Goal: Transaction & Acquisition: Book appointment/travel/reservation

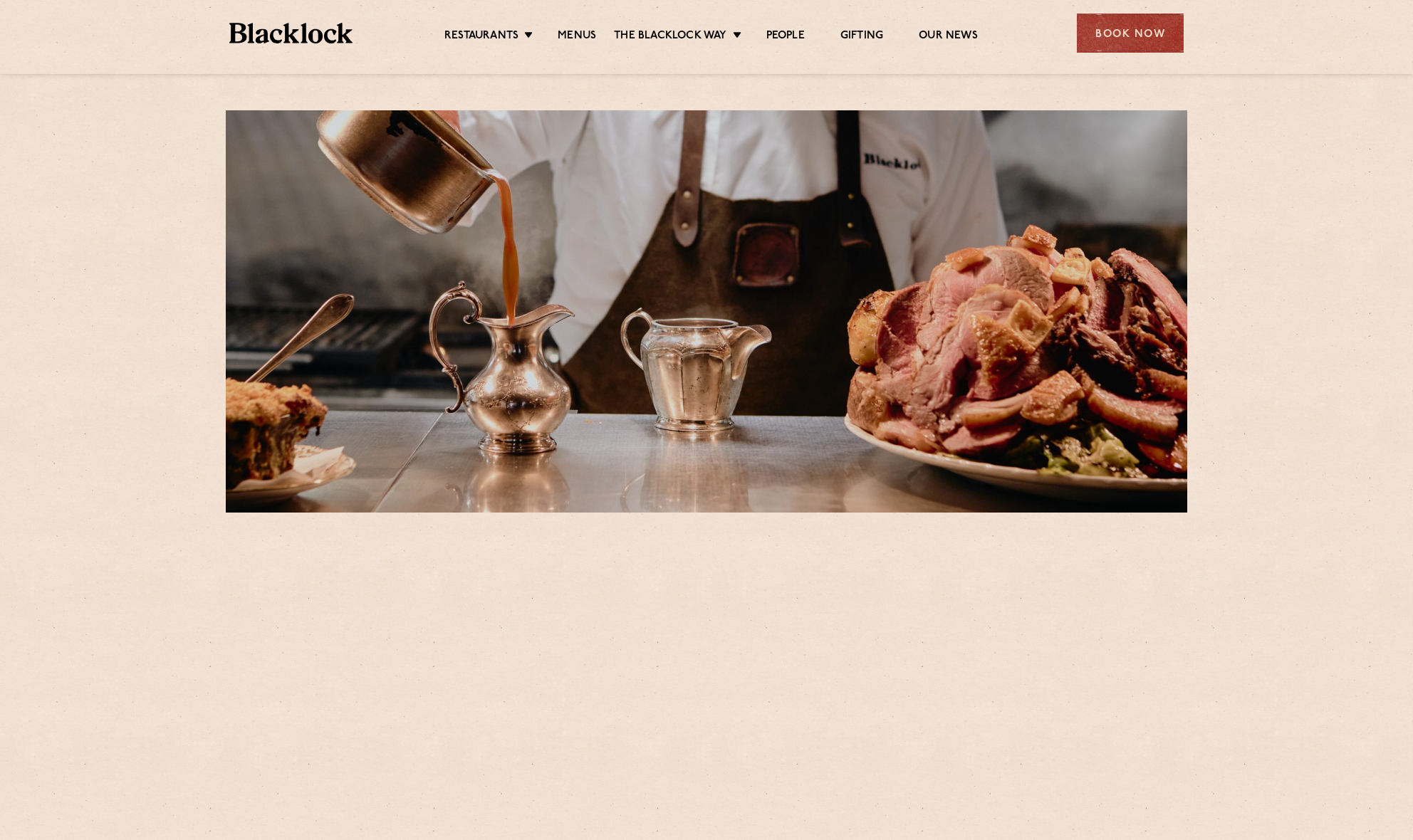
scroll to position [113, 0]
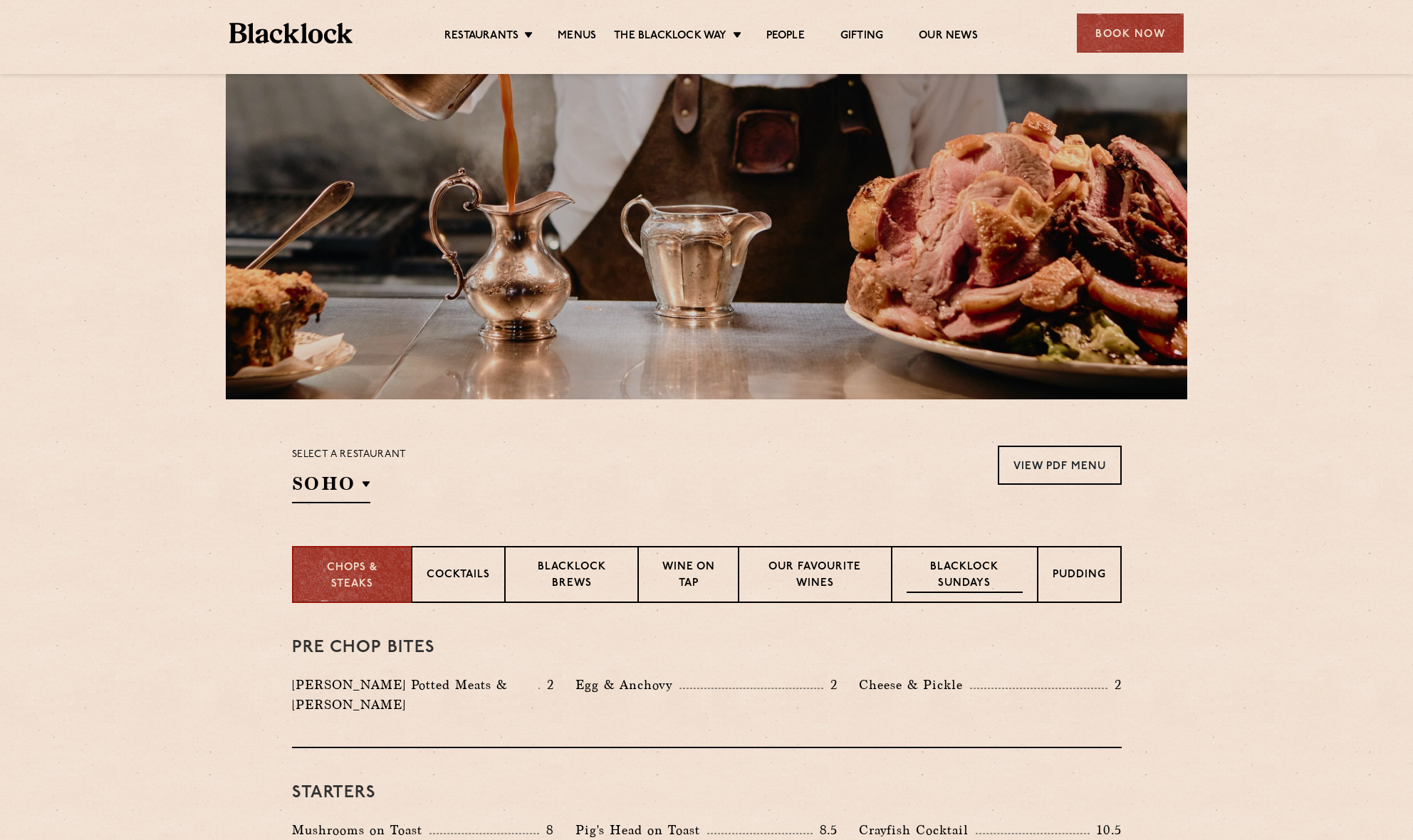
click at [967, 570] on p "Blacklock Sundays" at bounding box center [963, 576] width 115 height 34
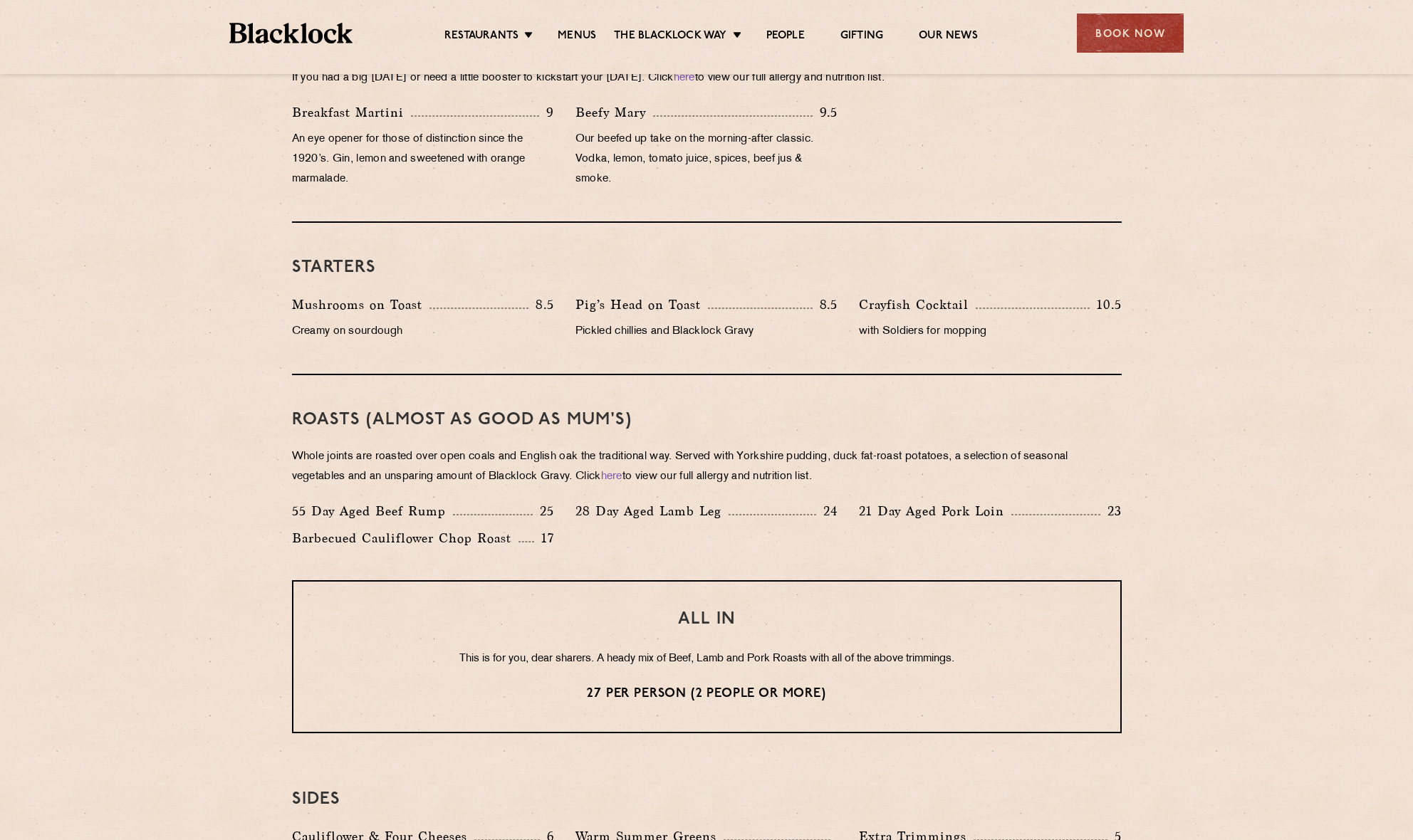
scroll to position [424, 0]
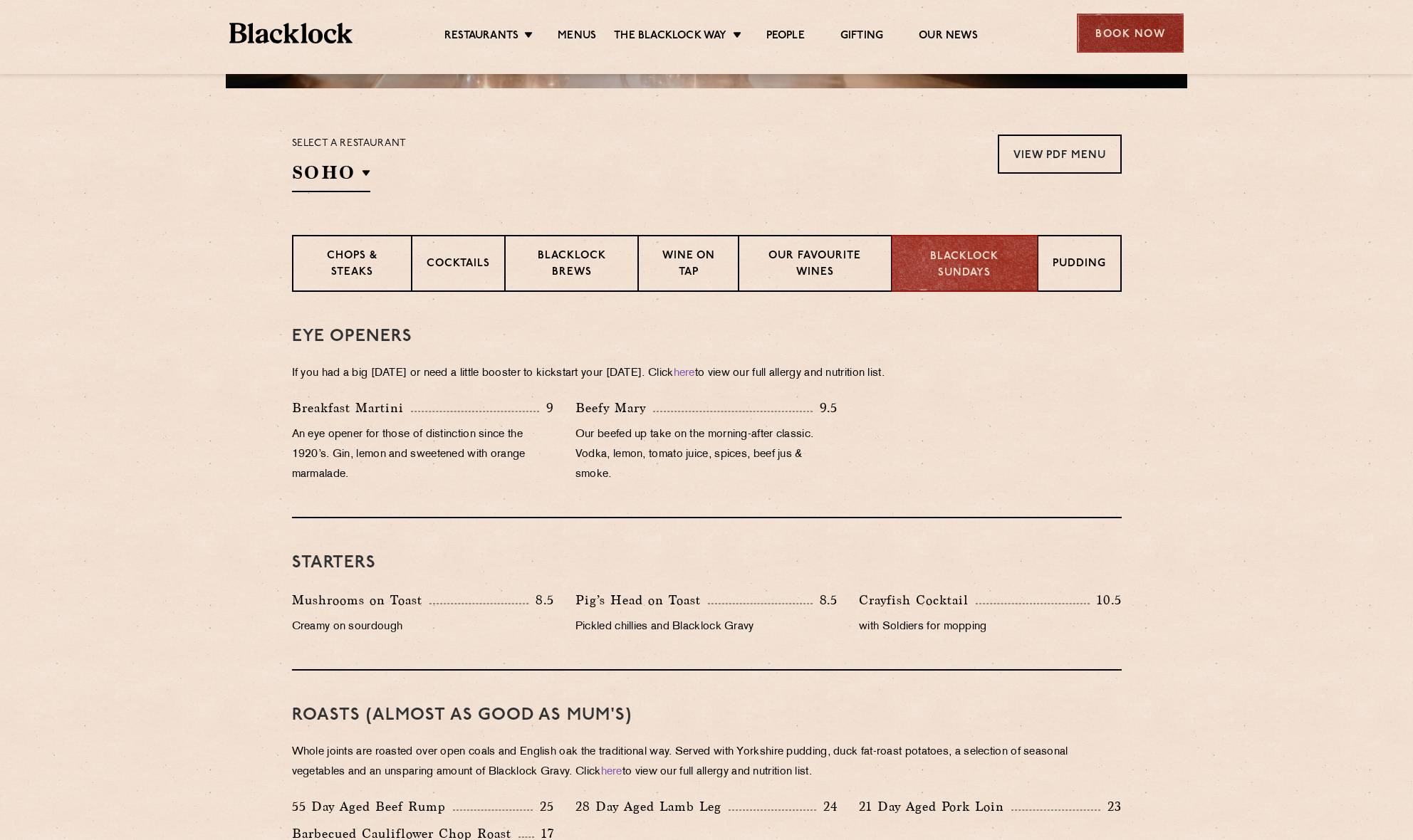
click at [1136, 28] on div "Book Now" at bounding box center [1130, 33] width 107 height 39
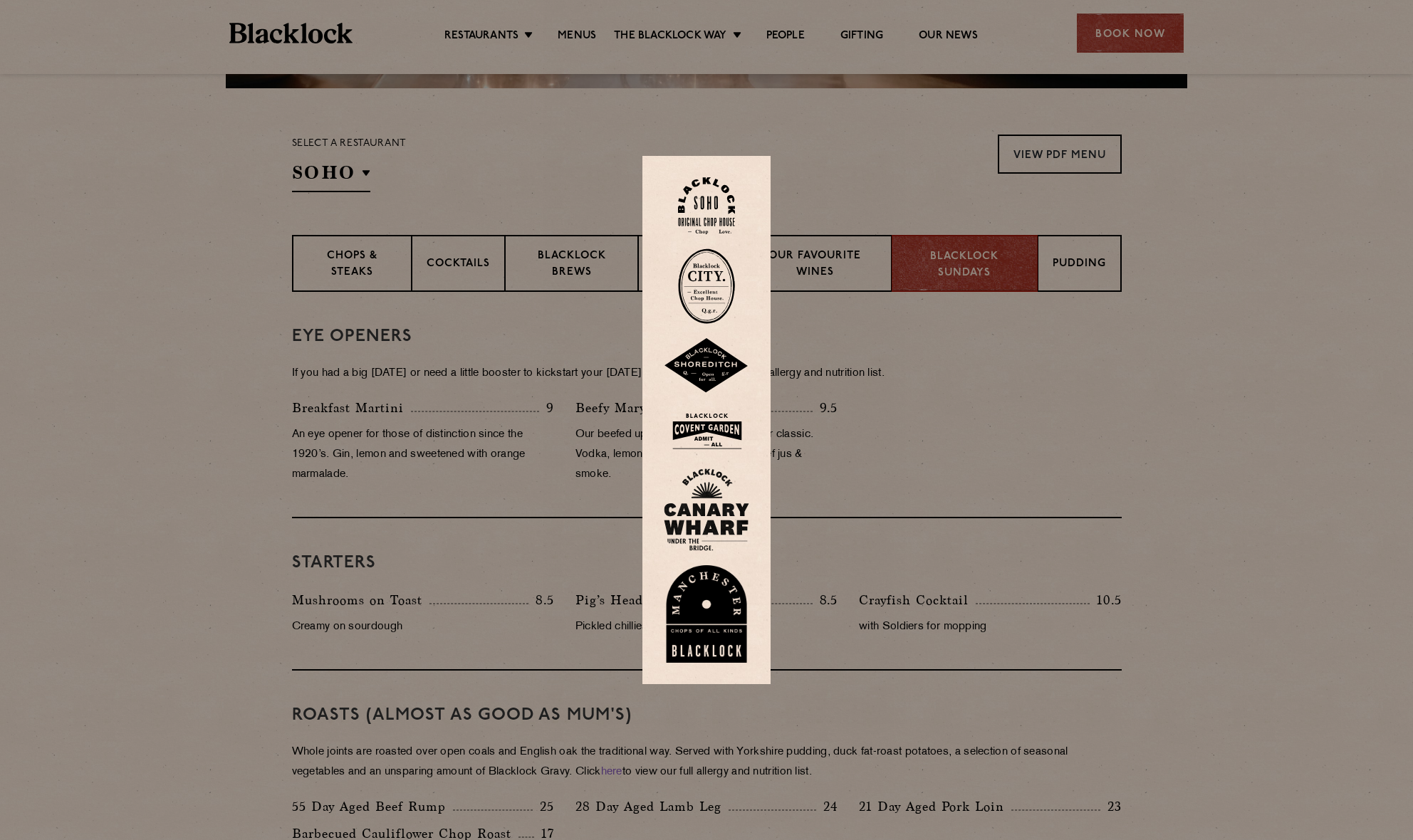
click at [1390, 316] on div at bounding box center [706, 420] width 1413 height 840
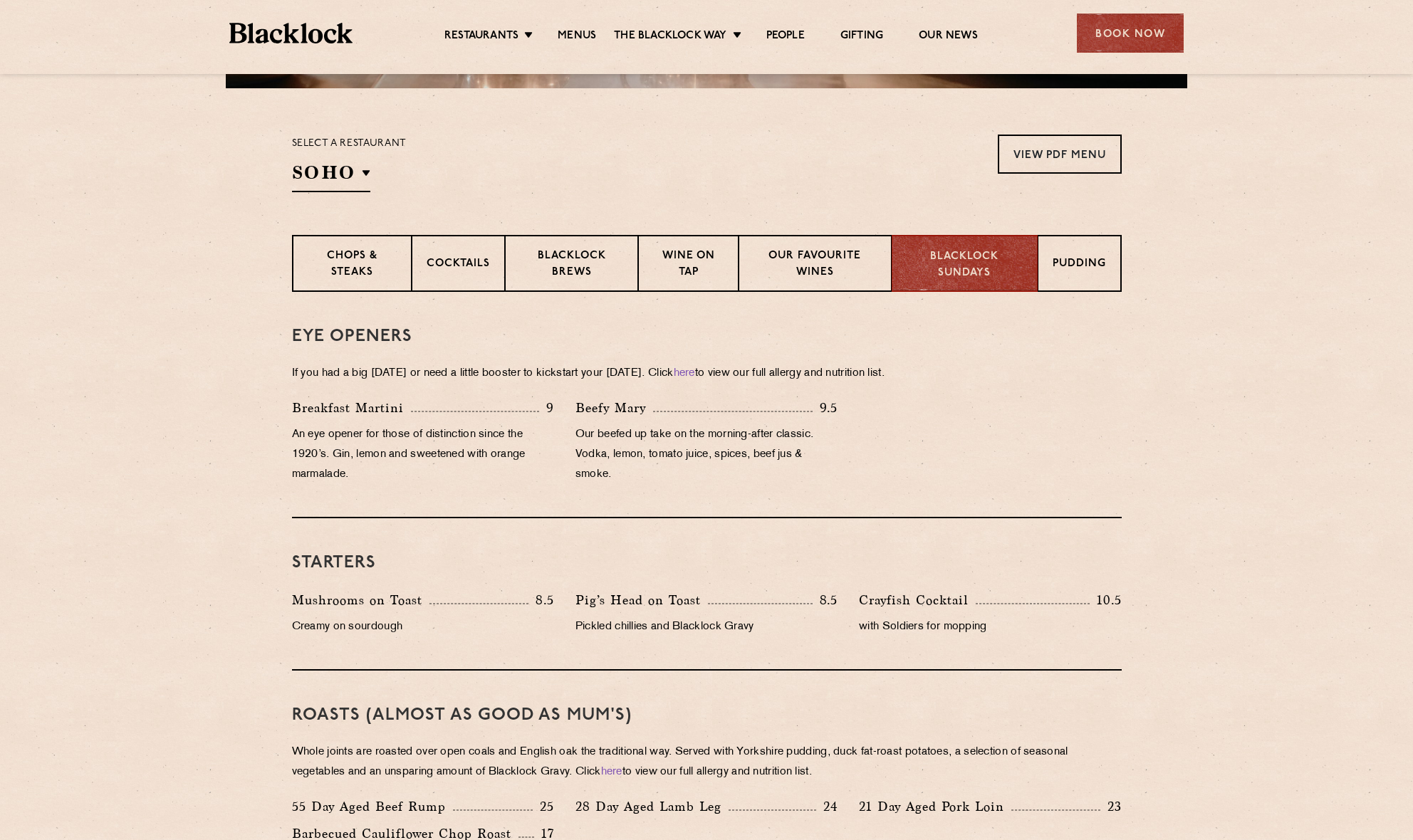
click at [507, 27] on ul "Restaurants Soho City Shoreditch Covent Garden Canary Wharf Manchester Birmingh…" at bounding box center [711, 33] width 717 height 23
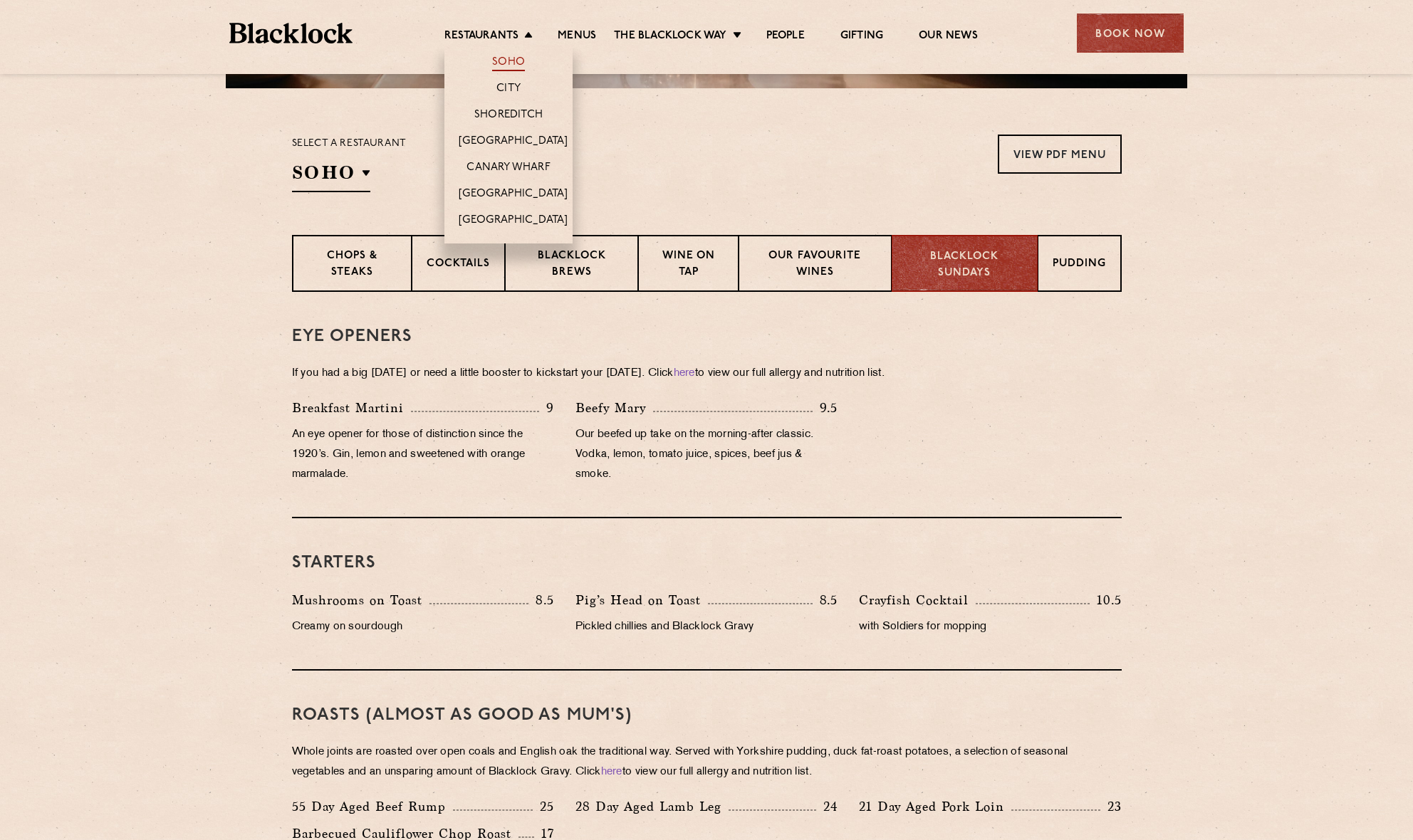
click at [503, 58] on link "Soho" at bounding box center [508, 63] width 33 height 15
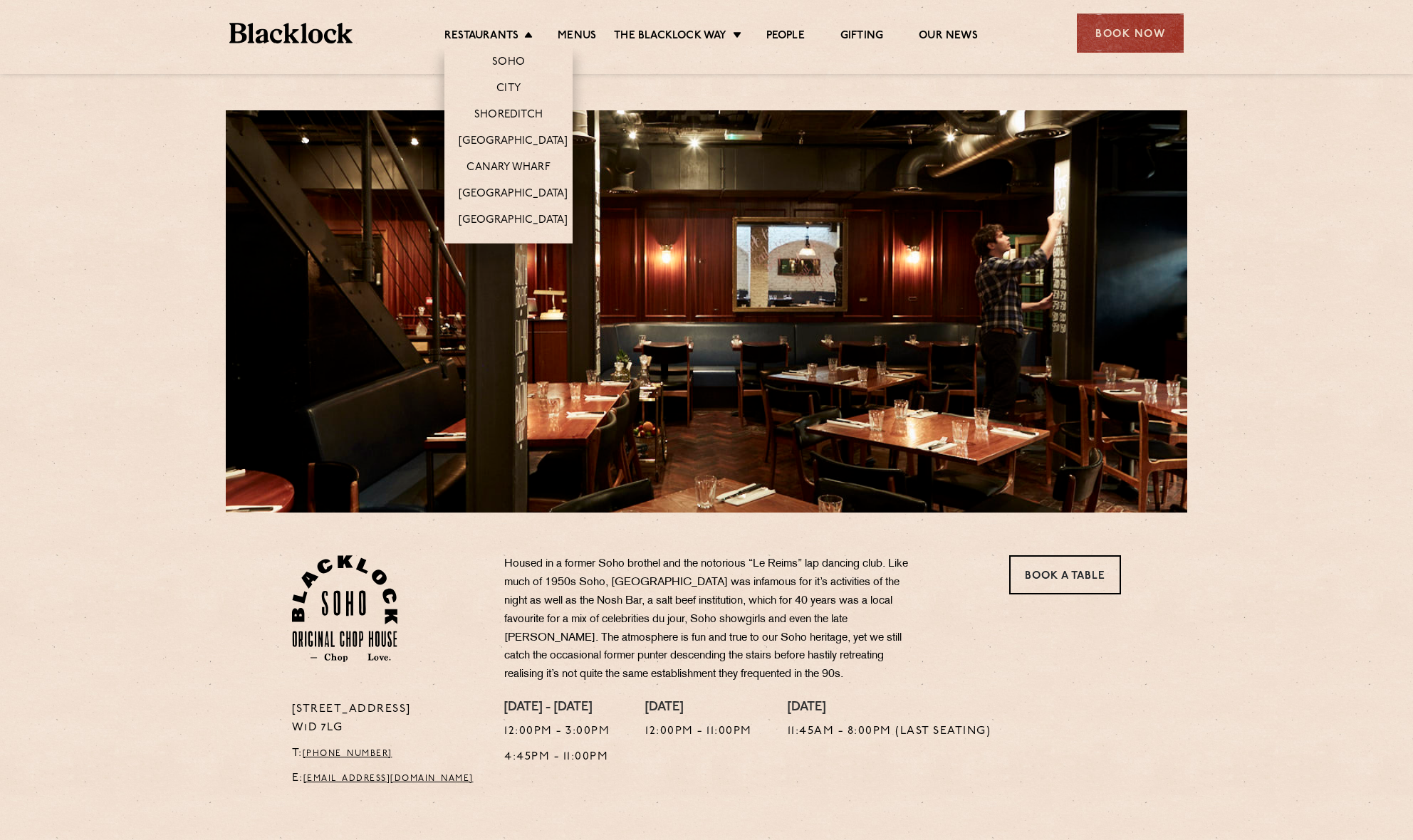
click at [509, 132] on li "[GEOGRAPHIC_DATA]" at bounding box center [508, 140] width 128 height 26
click at [510, 140] on link "[GEOGRAPHIC_DATA]" at bounding box center [513, 141] width 109 height 15
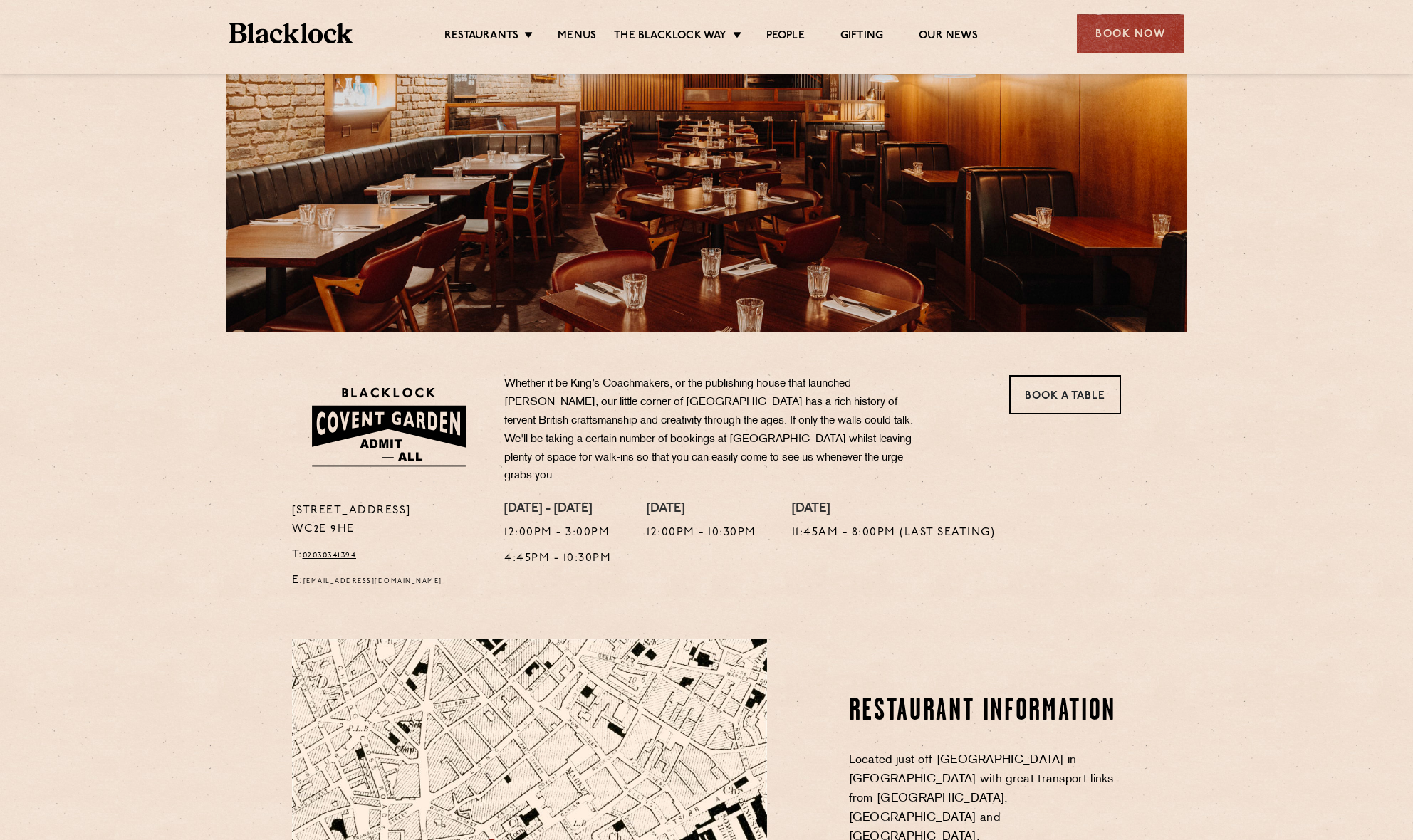
scroll to position [42, 0]
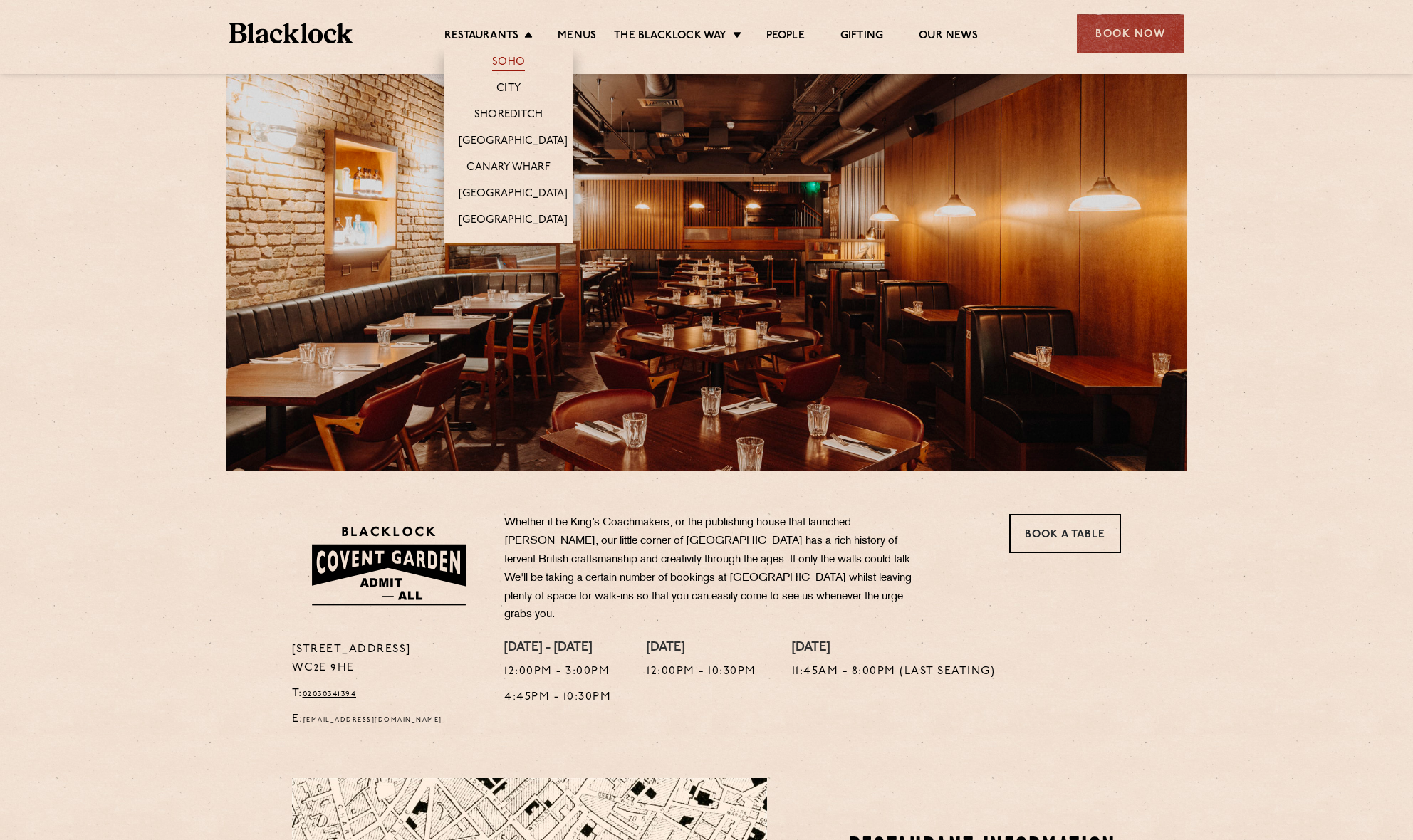
click at [508, 62] on link "Soho" at bounding box center [508, 63] width 33 height 15
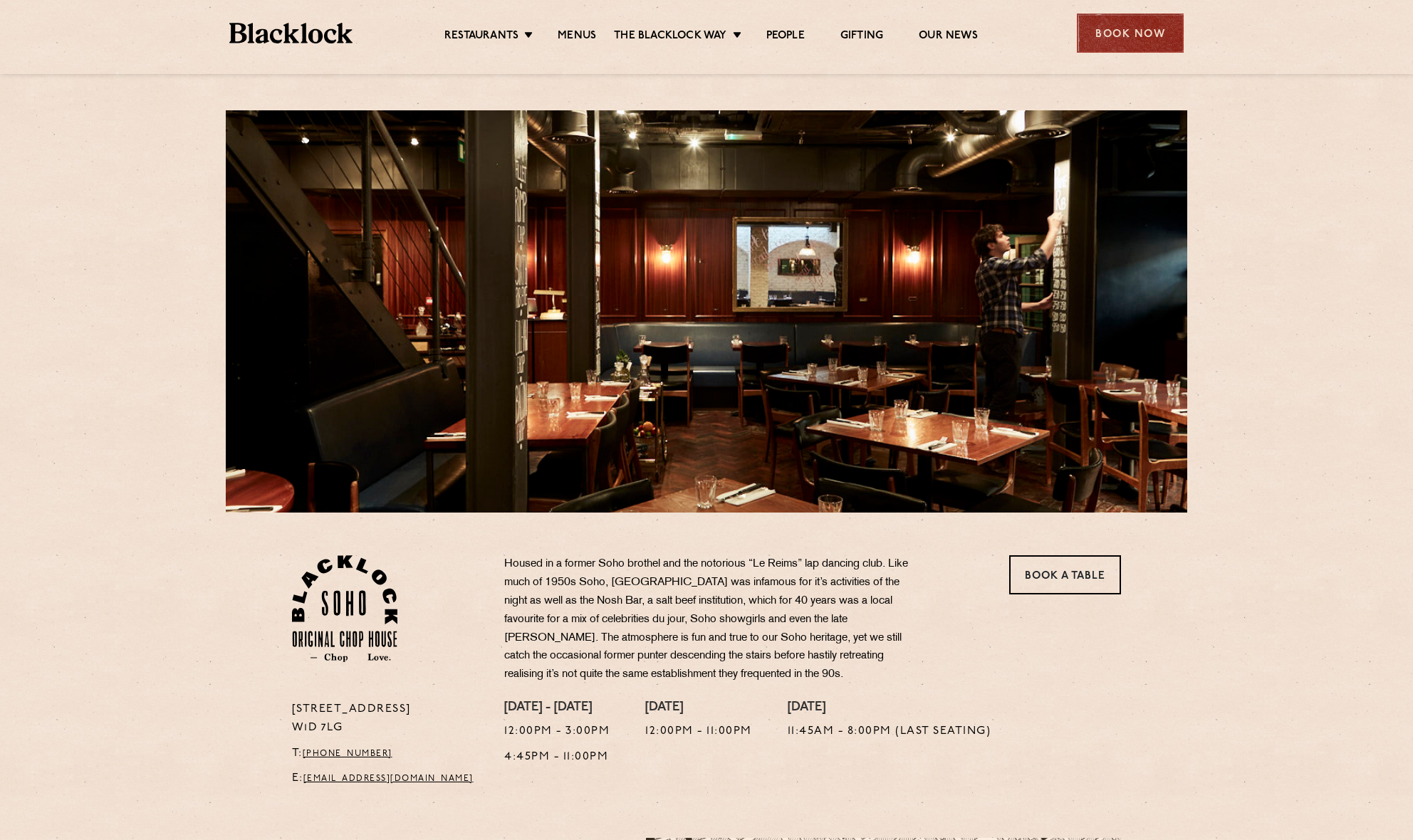
click at [1137, 31] on div "Book Now" at bounding box center [1130, 33] width 107 height 39
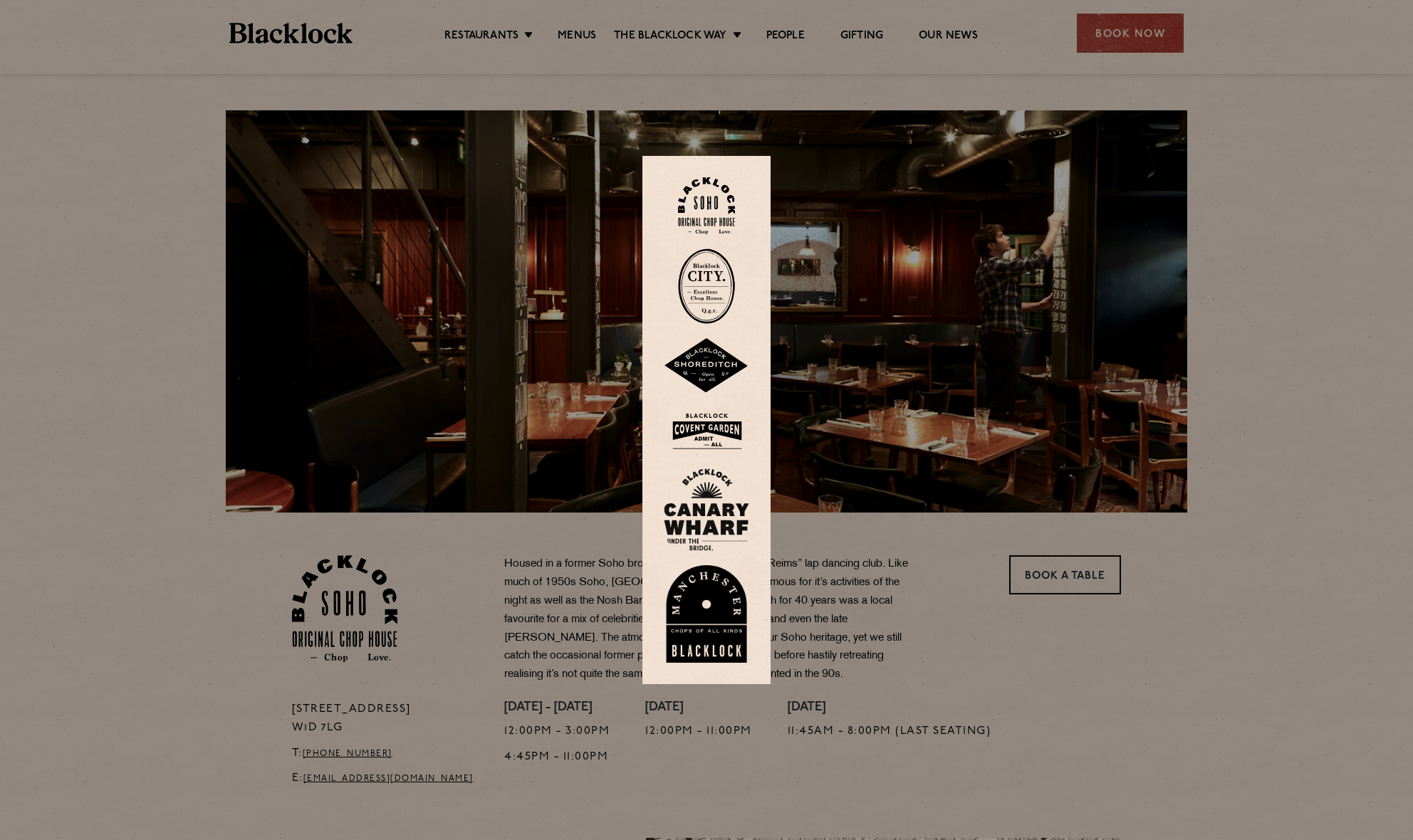
click at [706, 418] on img at bounding box center [706, 430] width 85 height 46
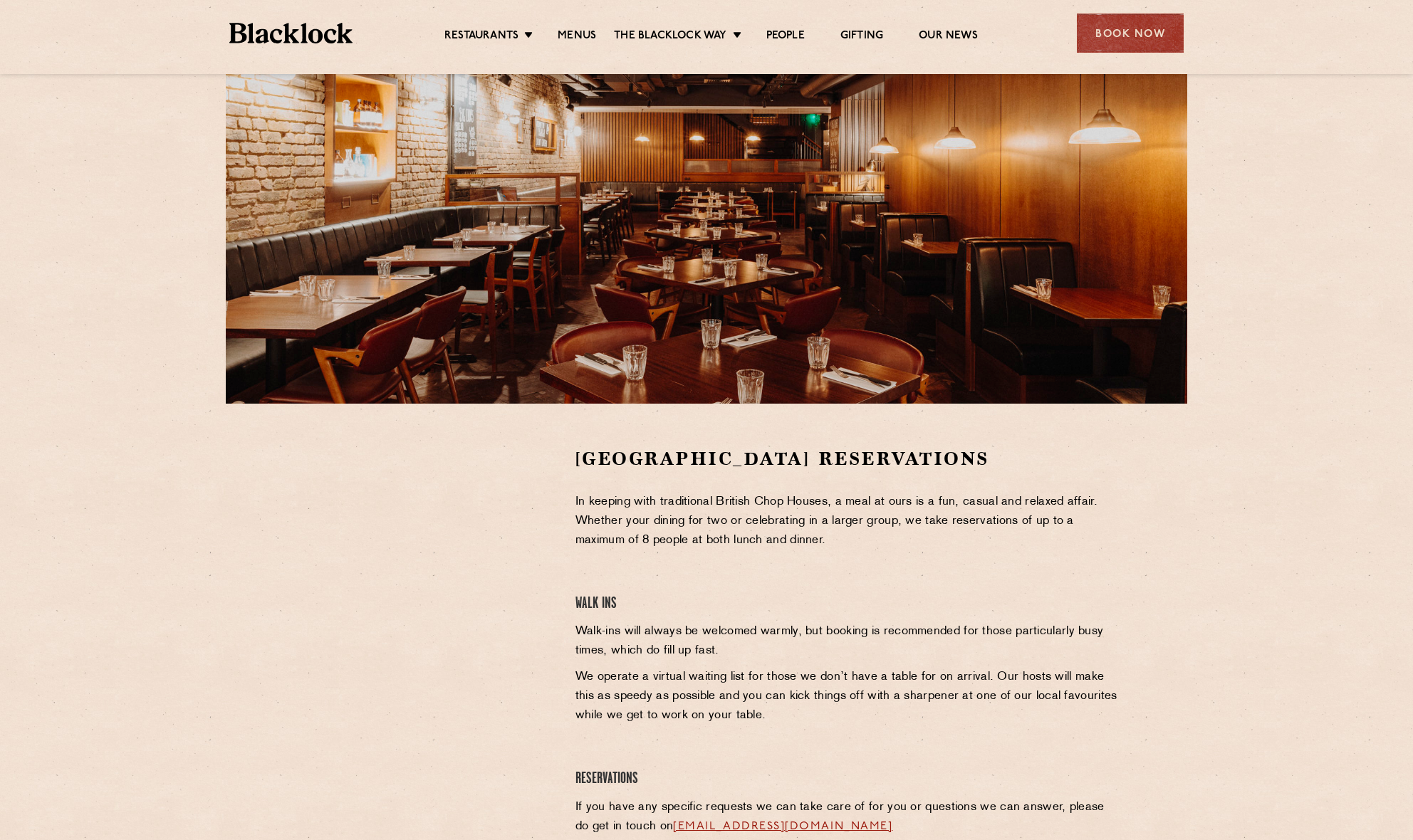
scroll to position [193, 0]
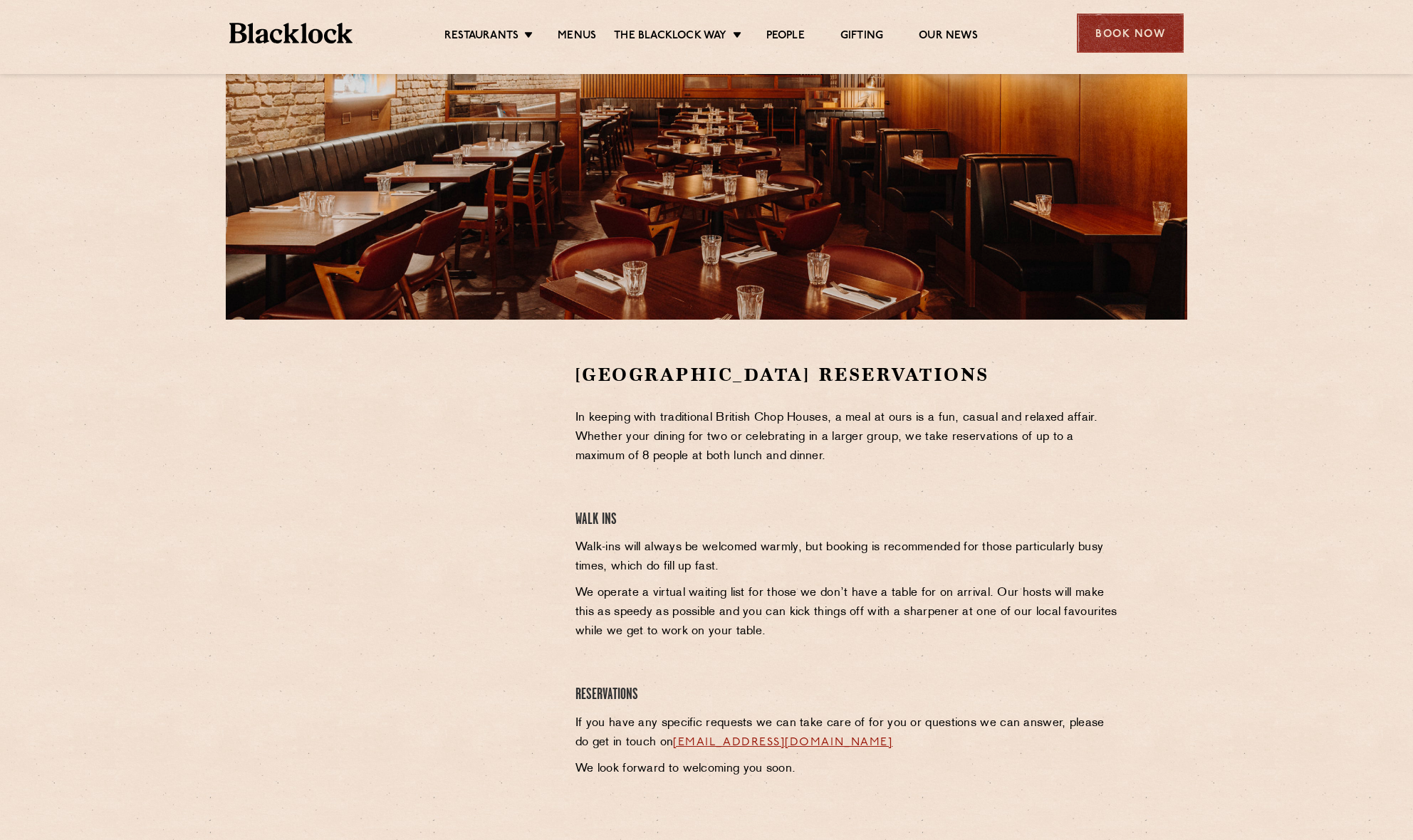
click at [1125, 30] on div "Book Now" at bounding box center [1130, 33] width 107 height 39
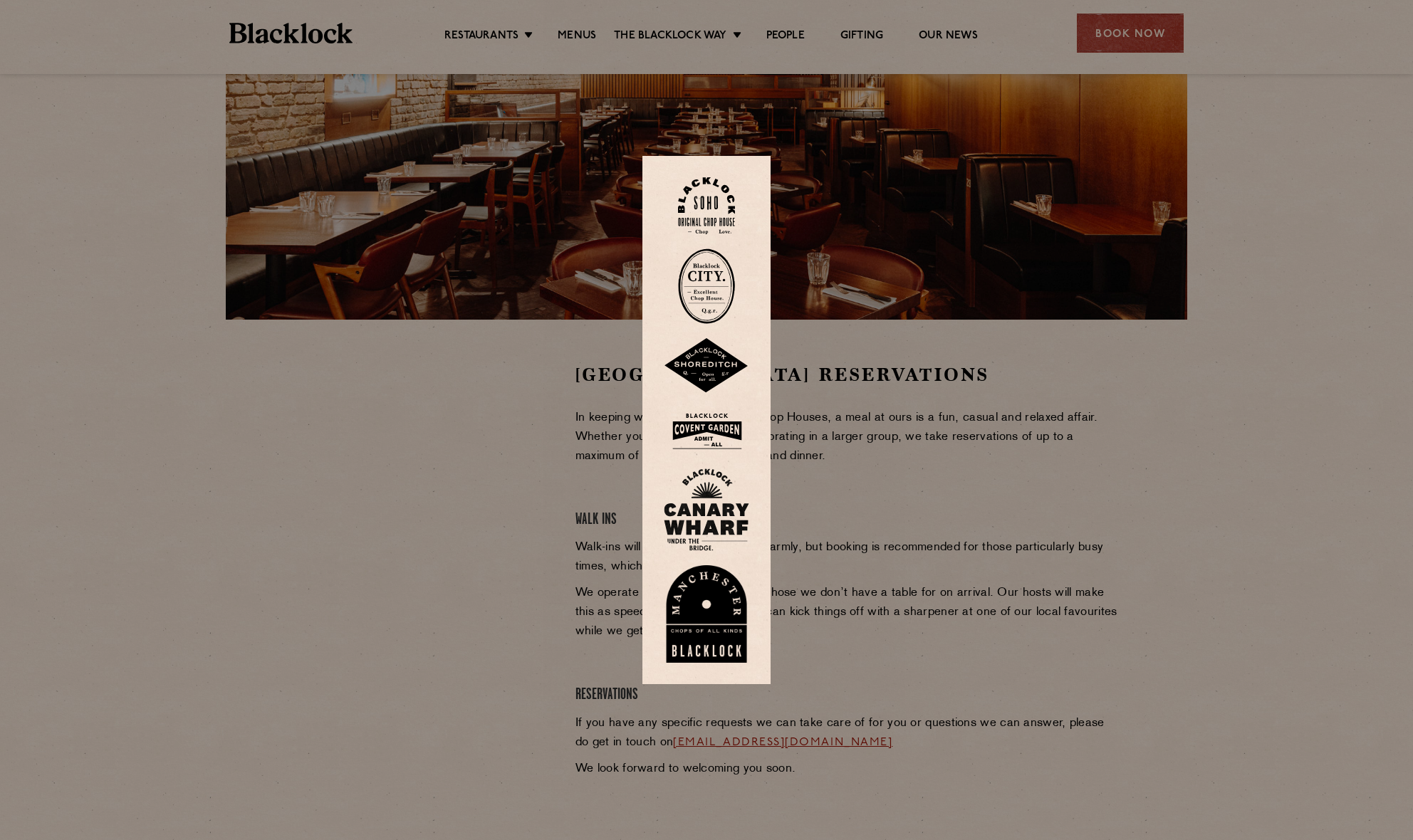
click at [722, 205] on img at bounding box center [706, 207] width 57 height 58
